Goal: Find specific page/section: Find specific page/section

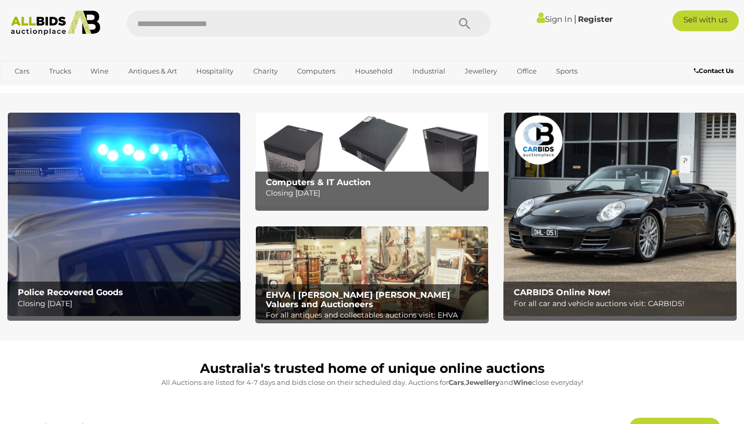
click at [711, 67] on b "Contact Us" at bounding box center [714, 71] width 40 height 8
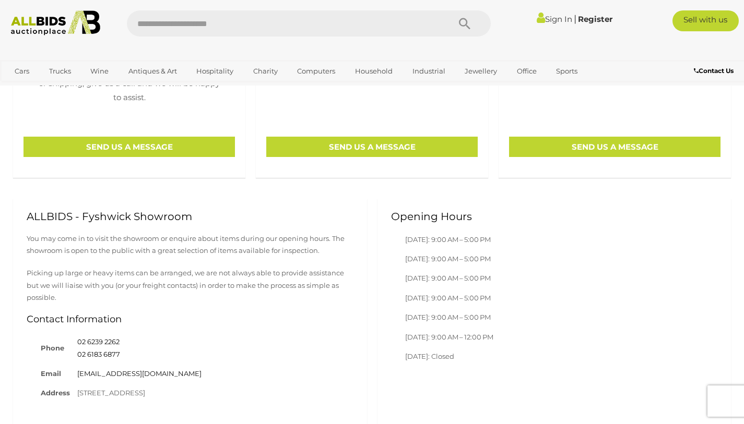
scroll to position [470, 0]
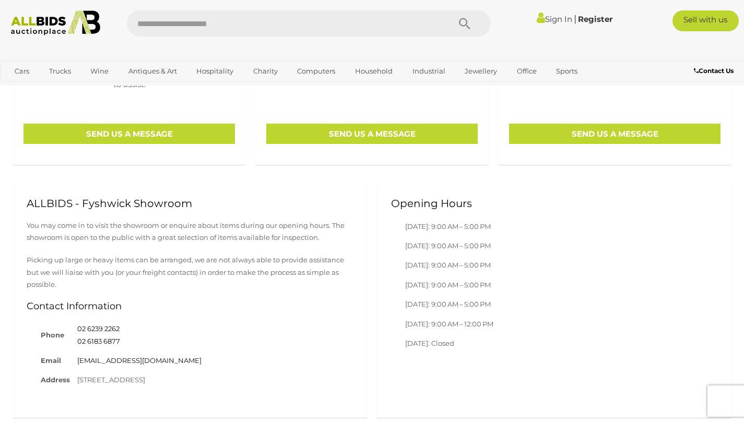
click at [161, 29] on input "text" at bounding box center [283, 23] width 313 height 26
type input "****"
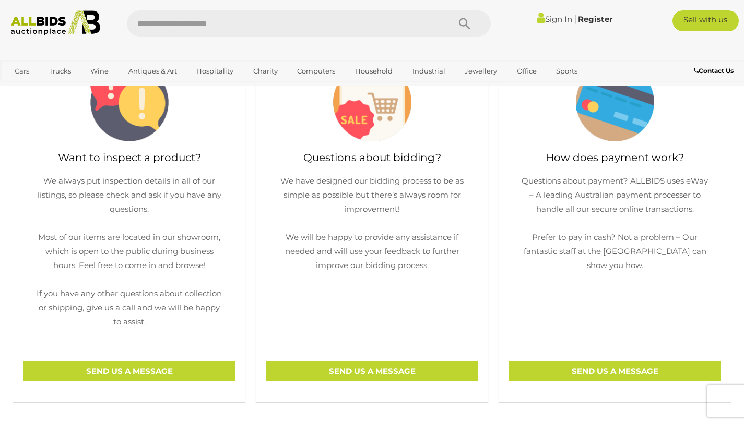
scroll to position [209, 0]
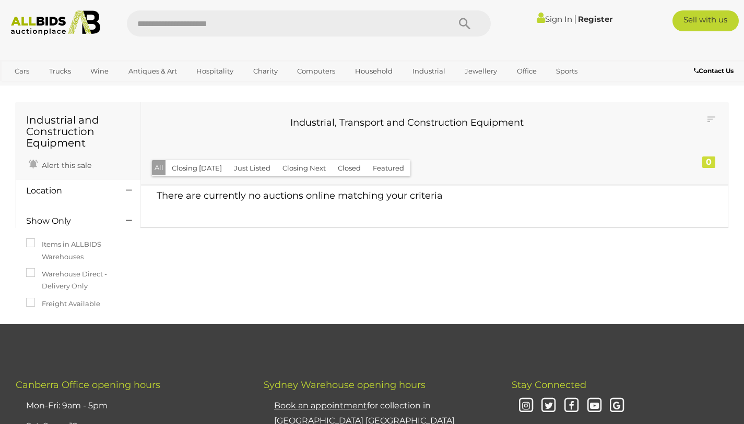
click at [719, 67] on b "Contact Us" at bounding box center [714, 71] width 40 height 8
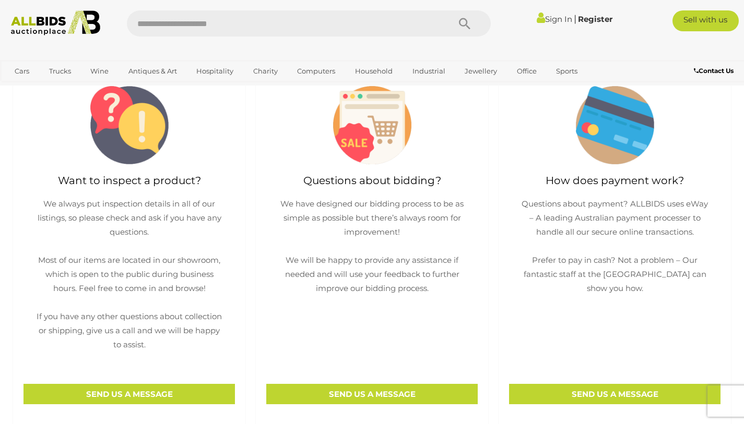
scroll to position [313, 0]
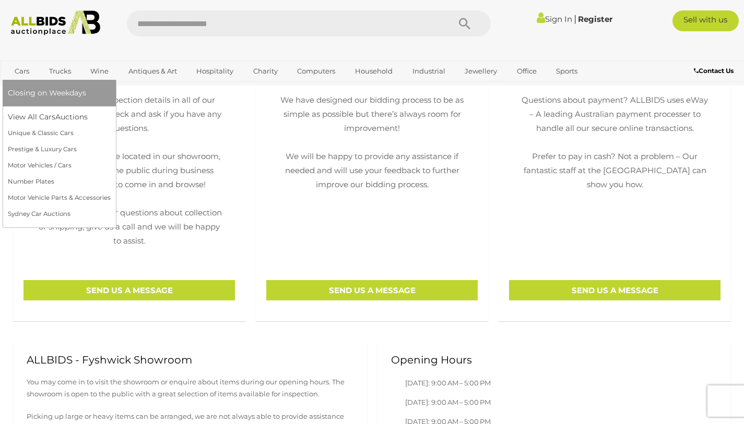
click at [19, 72] on link "Cars" at bounding box center [22, 71] width 28 height 17
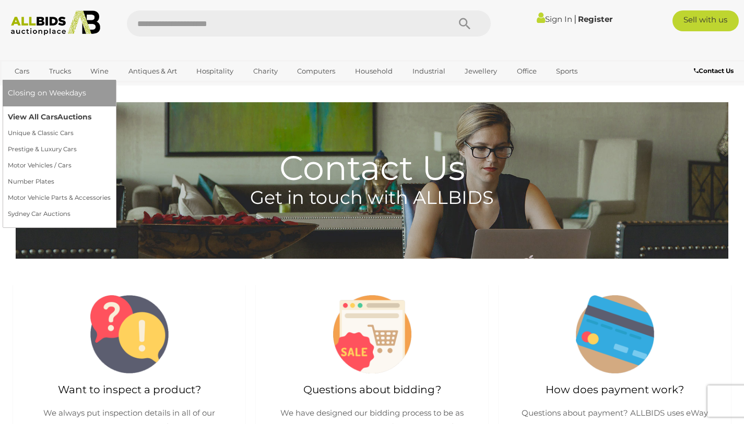
click at [39, 116] on link "View All Cars Auctions" at bounding box center [59, 117] width 103 height 16
